Goal: Transaction & Acquisition: Purchase product/service

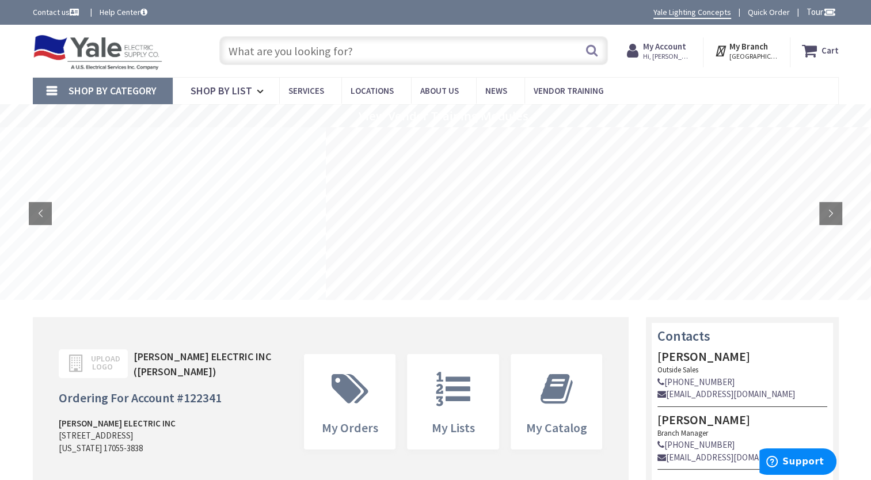
drag, startPoint x: 0, startPoint y: 0, endPoint x: 479, endPoint y: 54, distance: 482.1
click at [479, 54] on input "text" at bounding box center [413, 50] width 389 height 29
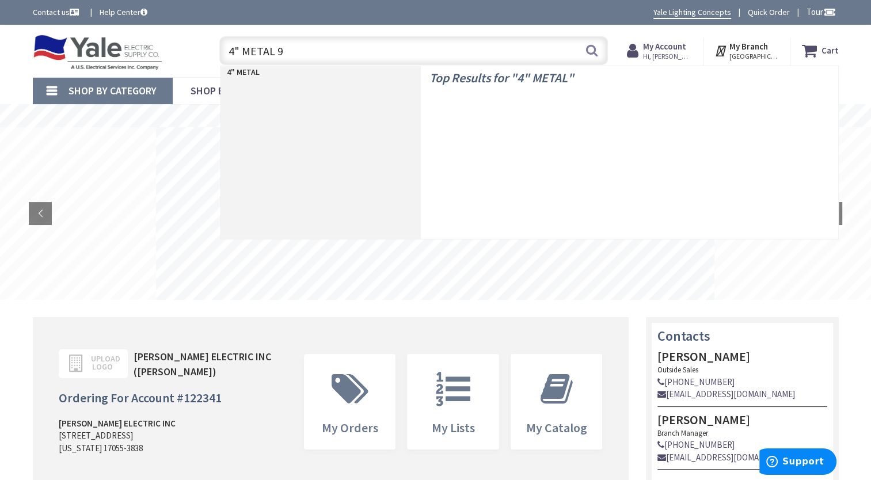
type input "4" METAL 90"
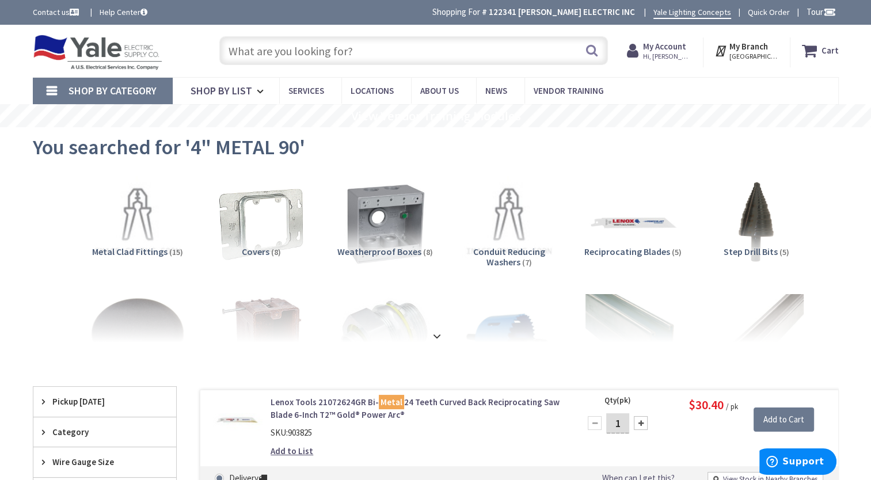
click at [351, 55] on input "text" at bounding box center [413, 50] width 389 height 29
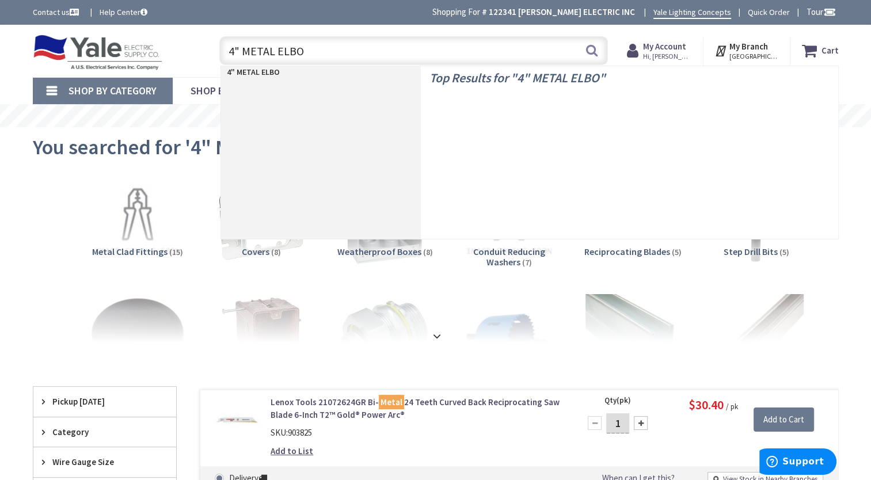
type input "4" METAL ELBOW"
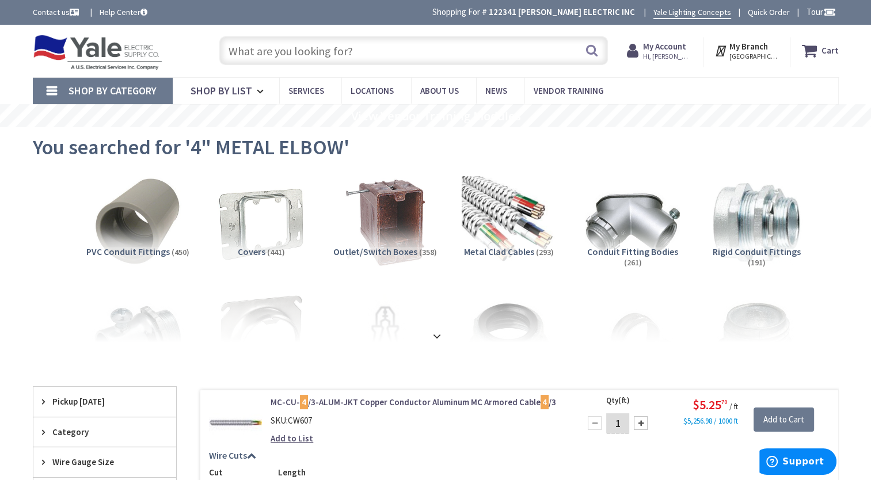
click at [547, 61] on input "text" at bounding box center [413, 50] width 389 height 29
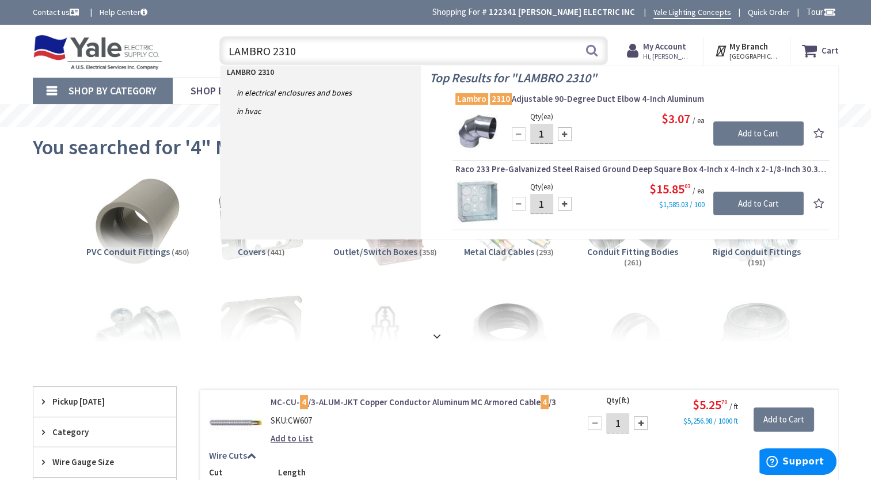
type input "LAMBRO 2310"
